Goal: Navigation & Orientation: Find specific page/section

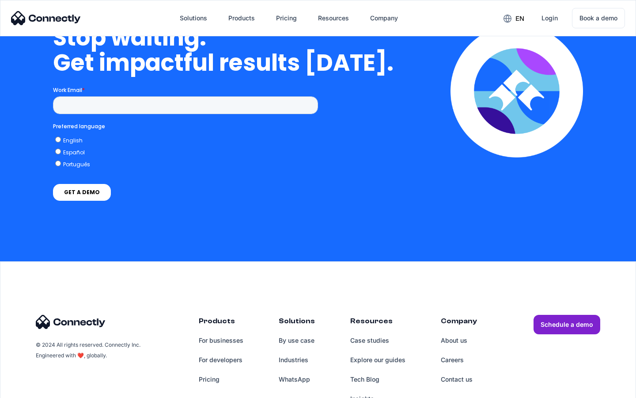
scroll to position [2241, 0]
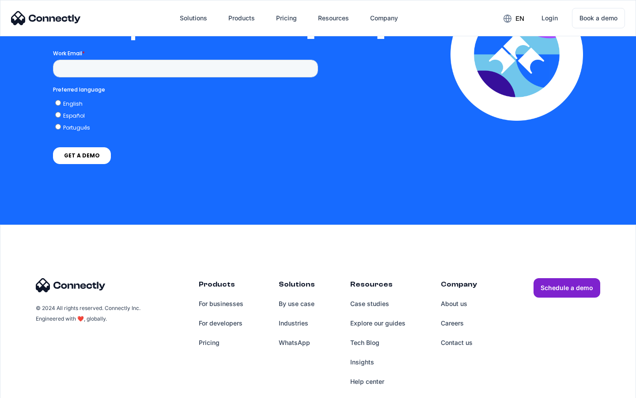
scroll to position [1931, 0]
